Goal: Task Accomplishment & Management: Manage account settings

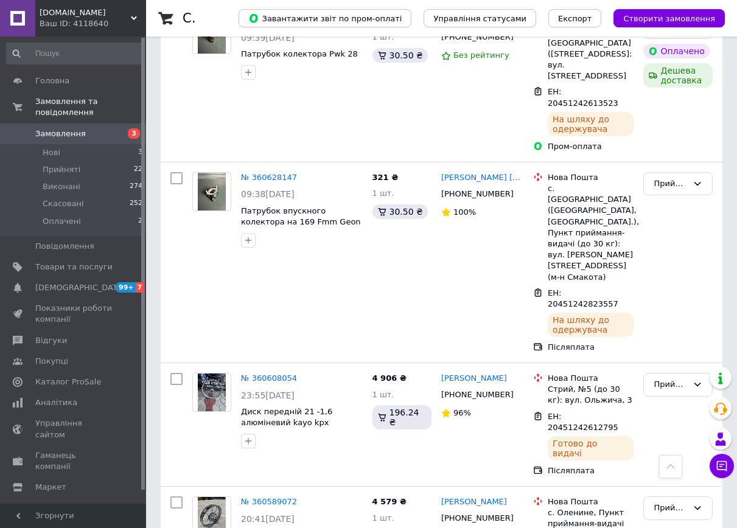
click at [51, 132] on link "Замовлення 3" at bounding box center [75, 133] width 150 height 21
click at [60, 144] on li "Нові 3" at bounding box center [75, 152] width 150 height 17
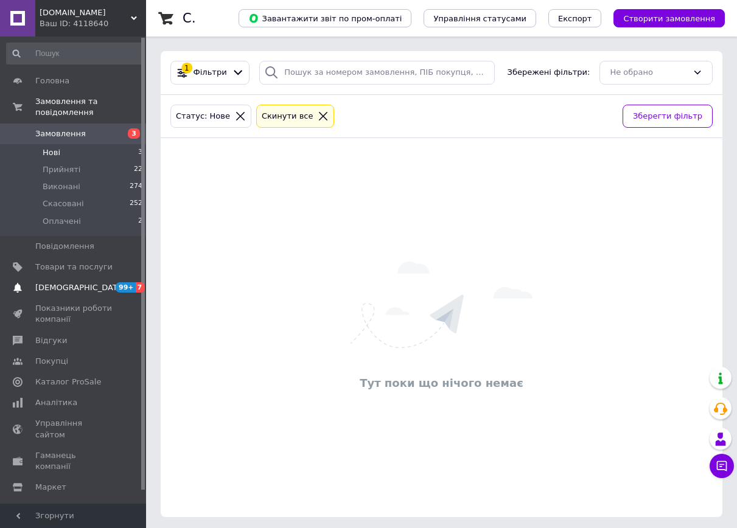
click at [44, 282] on span "[DEMOGRAPHIC_DATA]" at bounding box center [80, 287] width 90 height 11
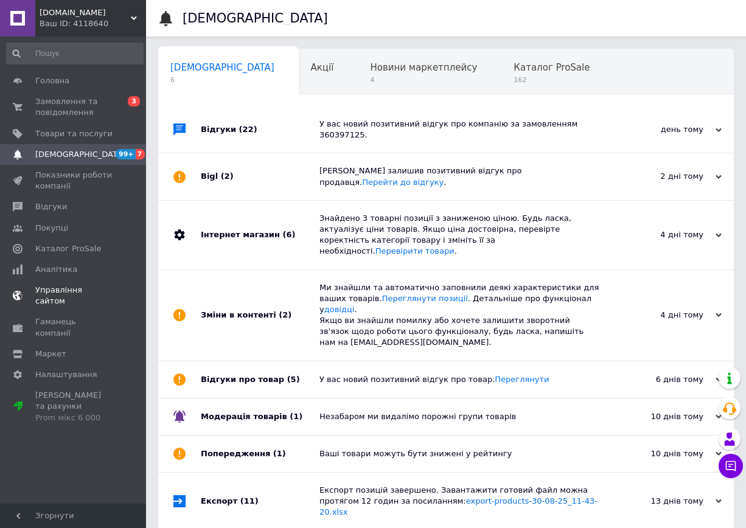
scroll to position [0, 6]
click at [339, 134] on div "У вас новий позитивний відгук про компанію за замовленням 360397125." at bounding box center [459, 129] width 280 height 46
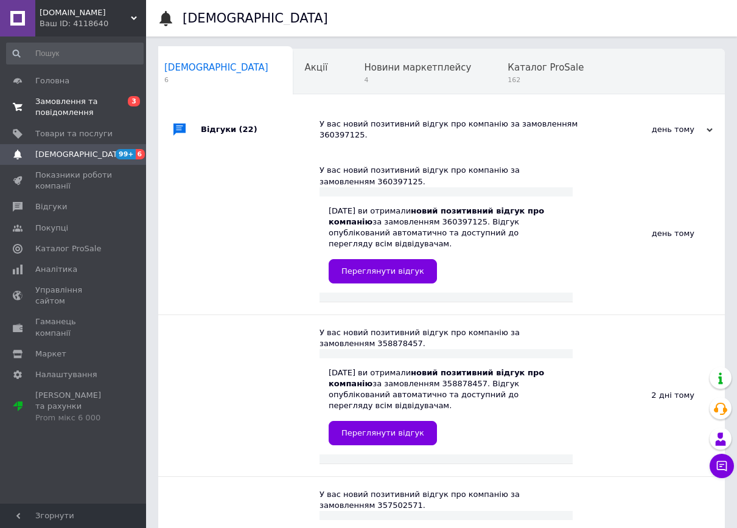
click at [69, 108] on span "Замовлення та повідомлення" at bounding box center [73, 107] width 77 height 22
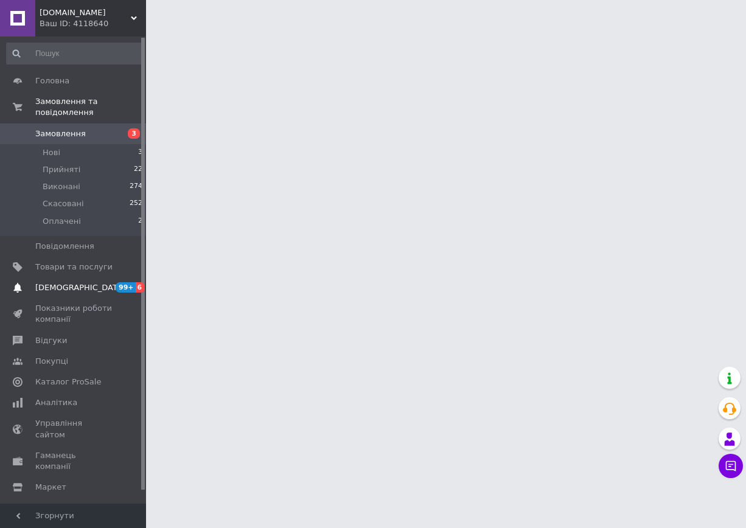
click at [91, 285] on link "Сповіщення 99+ 6" at bounding box center [75, 287] width 150 height 21
click at [91, 418] on span "Управління сайтом" at bounding box center [73, 429] width 77 height 22
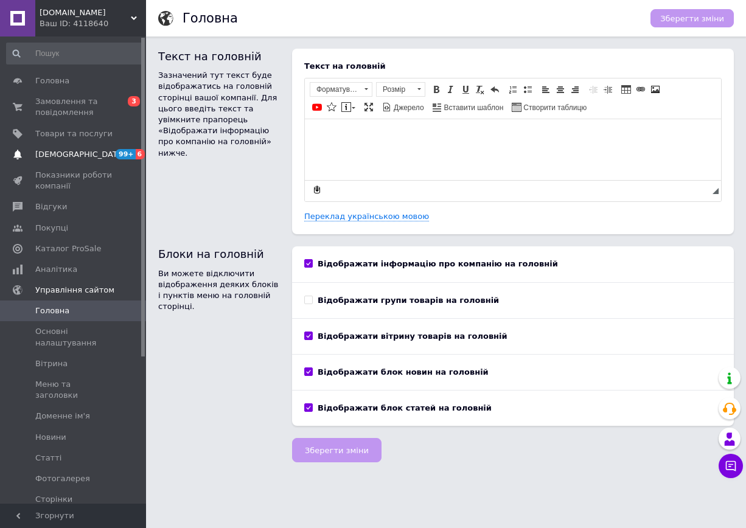
click at [63, 157] on span "[DEMOGRAPHIC_DATA]" at bounding box center [80, 154] width 90 height 11
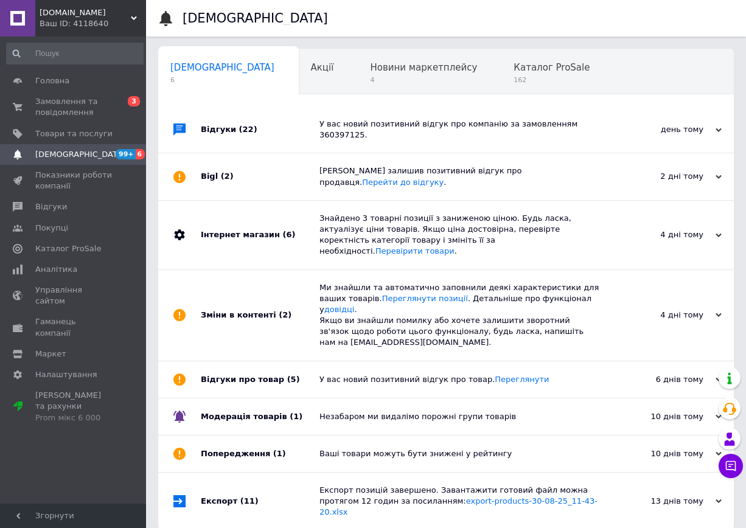
scroll to position [0, 6]
